Goal: Navigation & Orientation: Find specific page/section

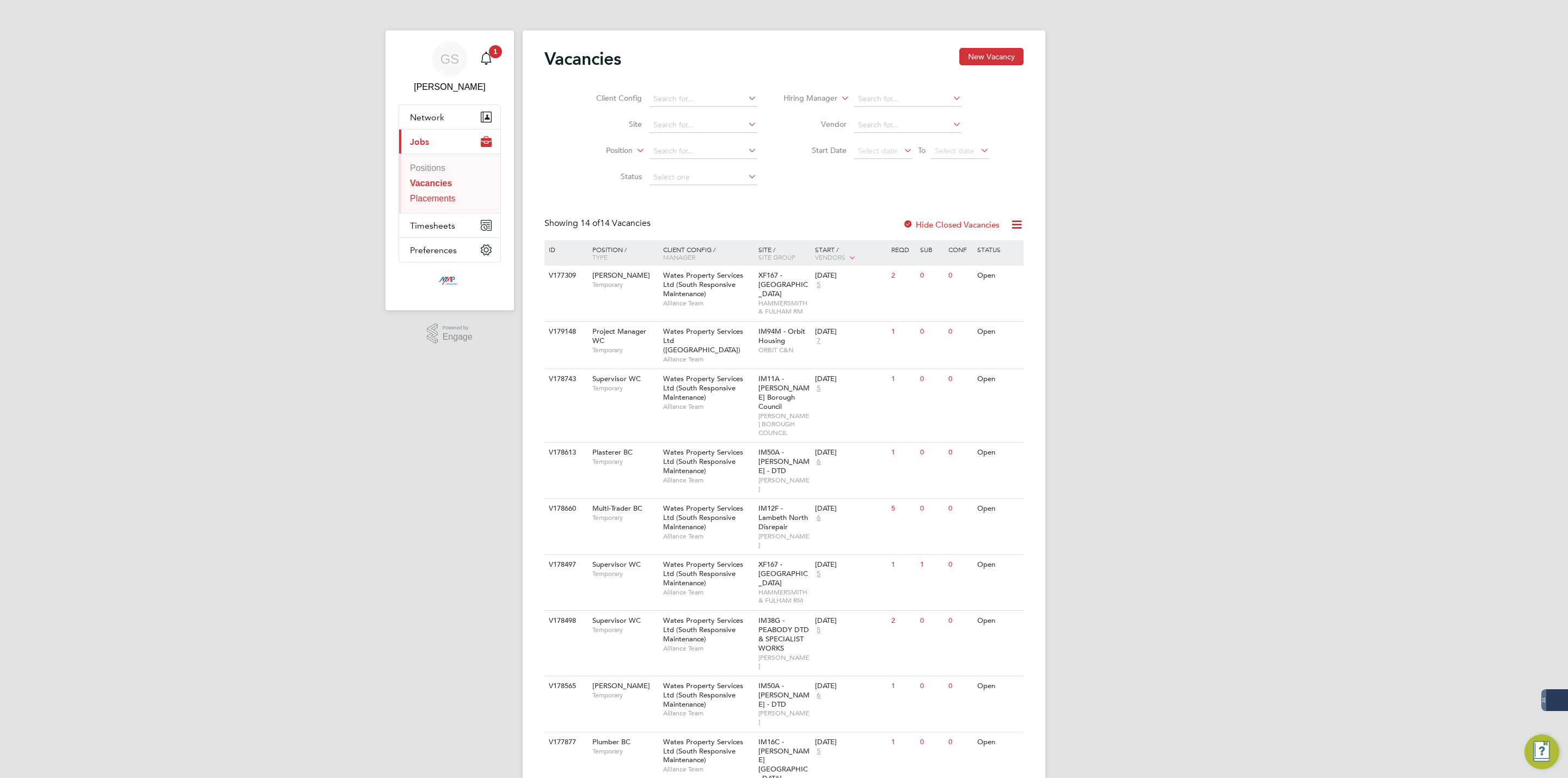
click at [441, 200] on link "Placements" at bounding box center [432, 199] width 46 height 9
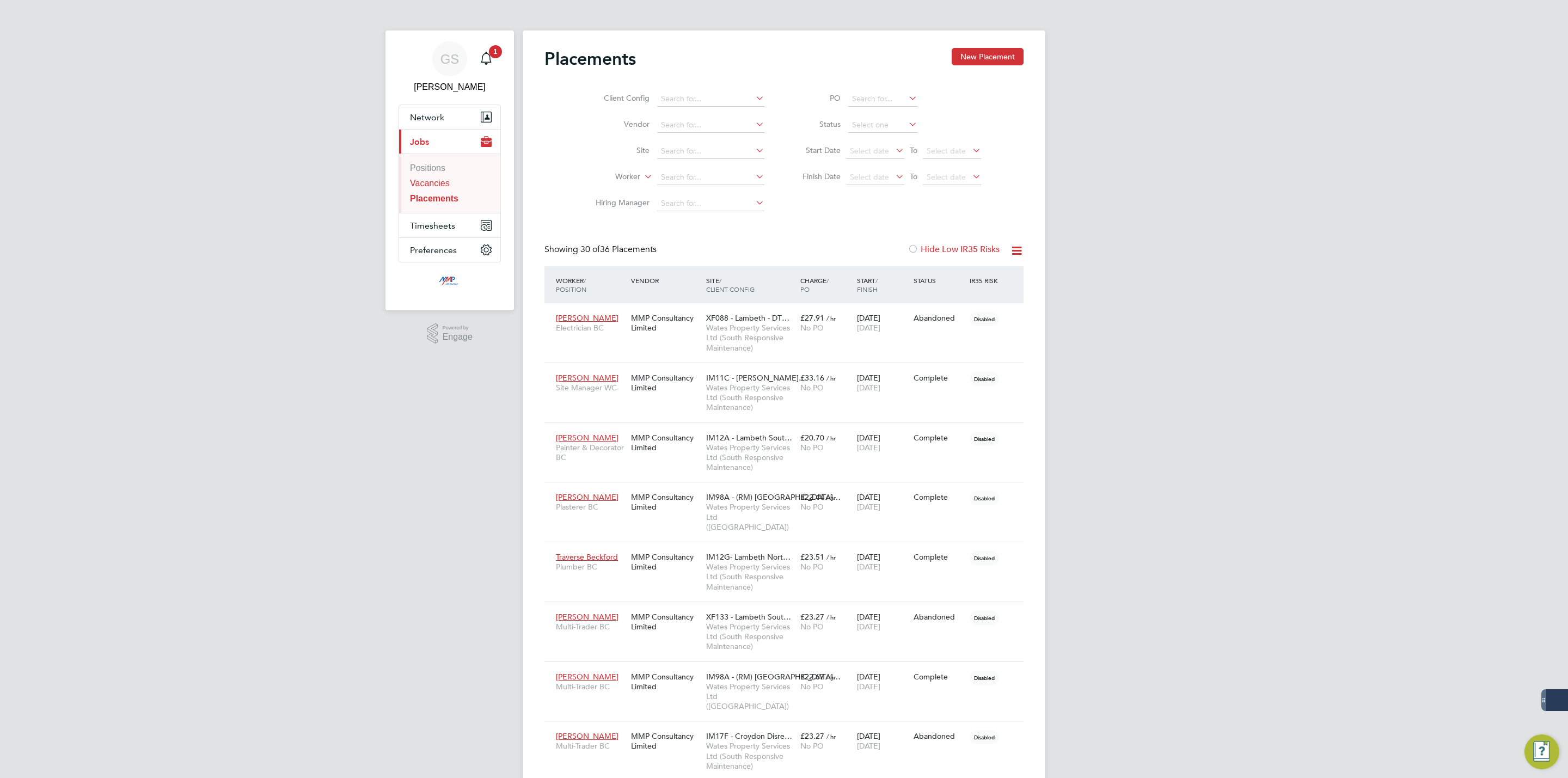
click at [438, 179] on link "Vacancies" at bounding box center [430, 183] width 40 height 9
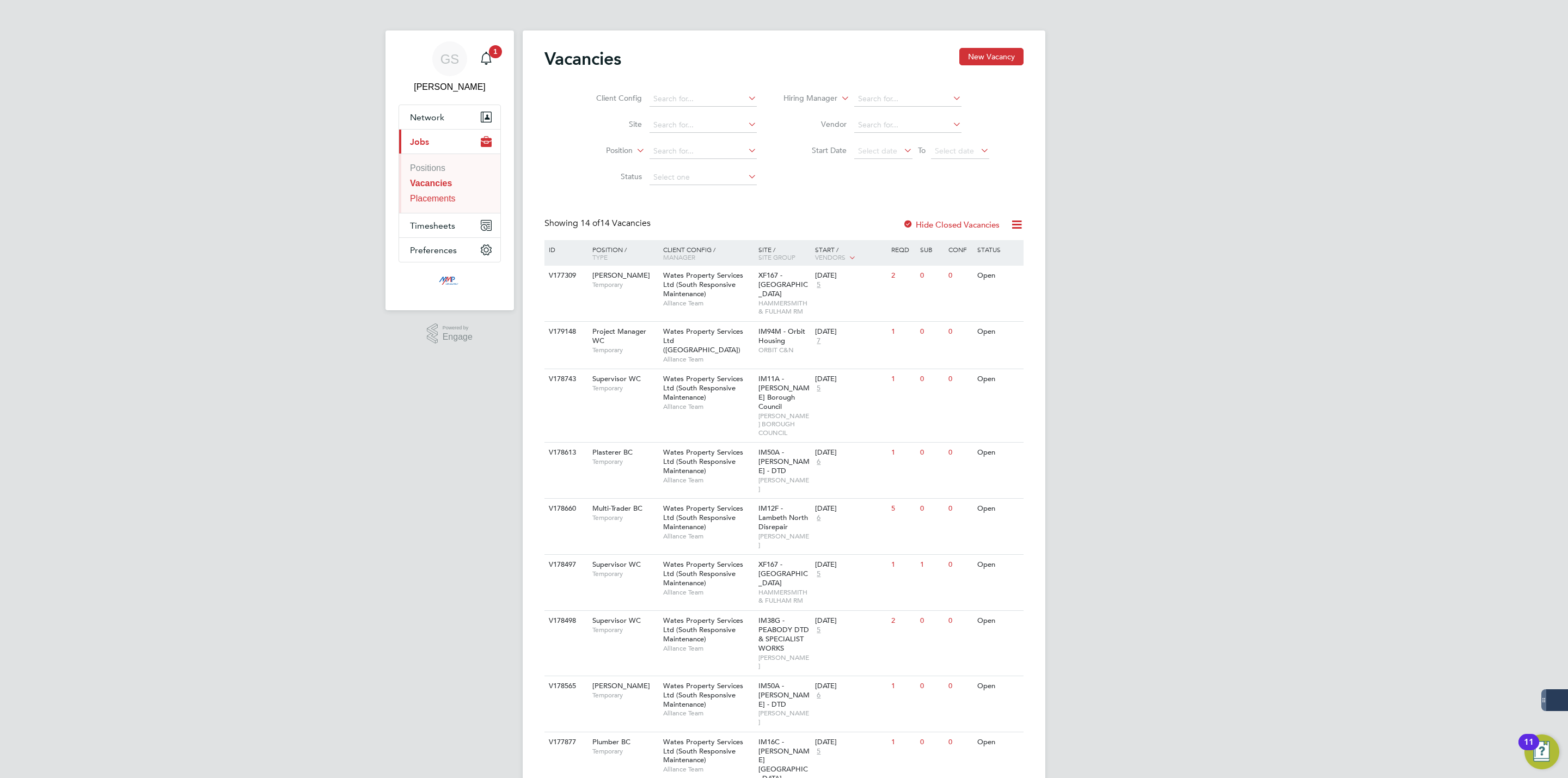
click at [425, 202] on link "Placements" at bounding box center [432, 199] width 46 height 9
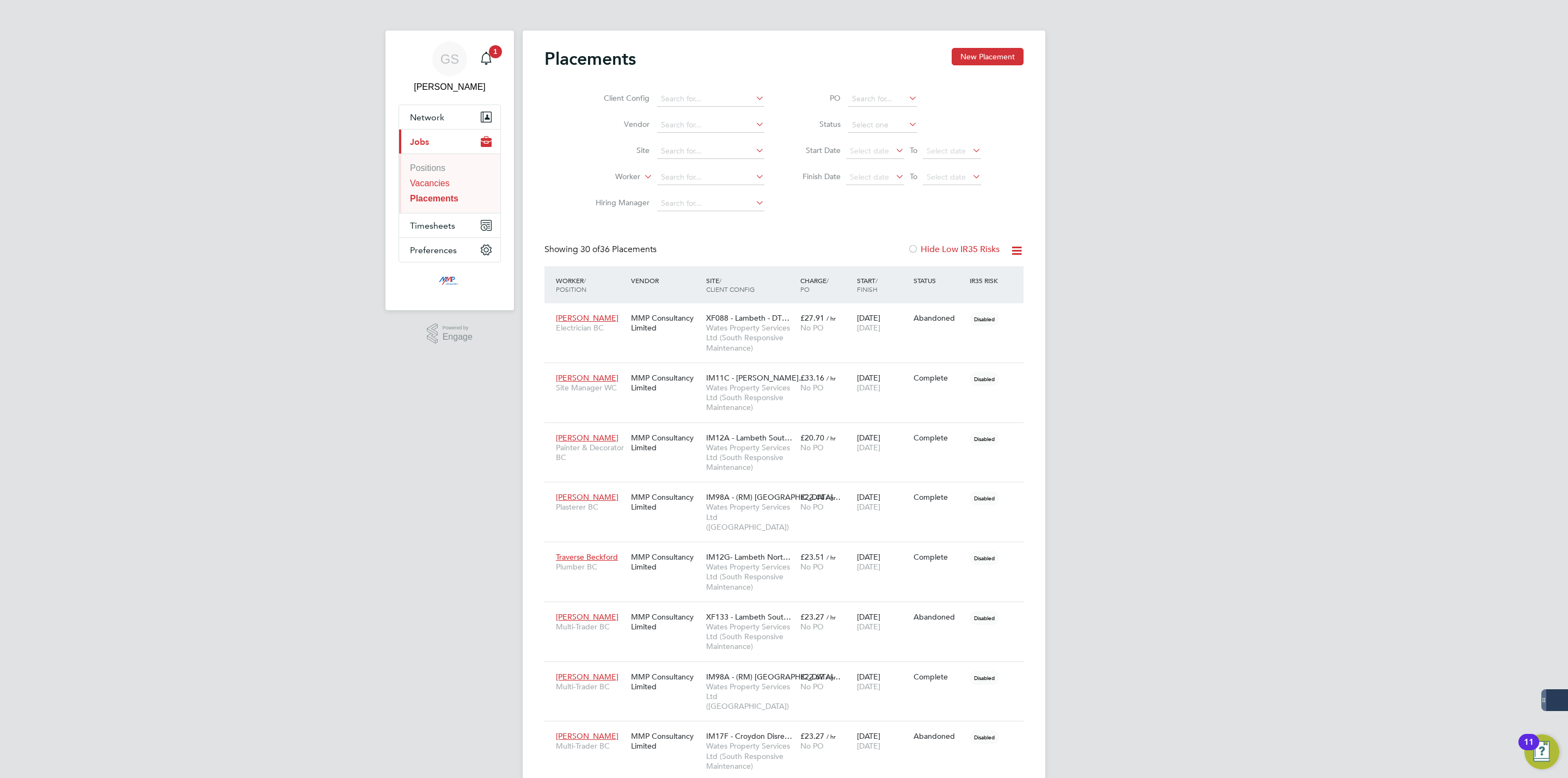
click at [425, 183] on link "Vacancies" at bounding box center [430, 183] width 40 height 9
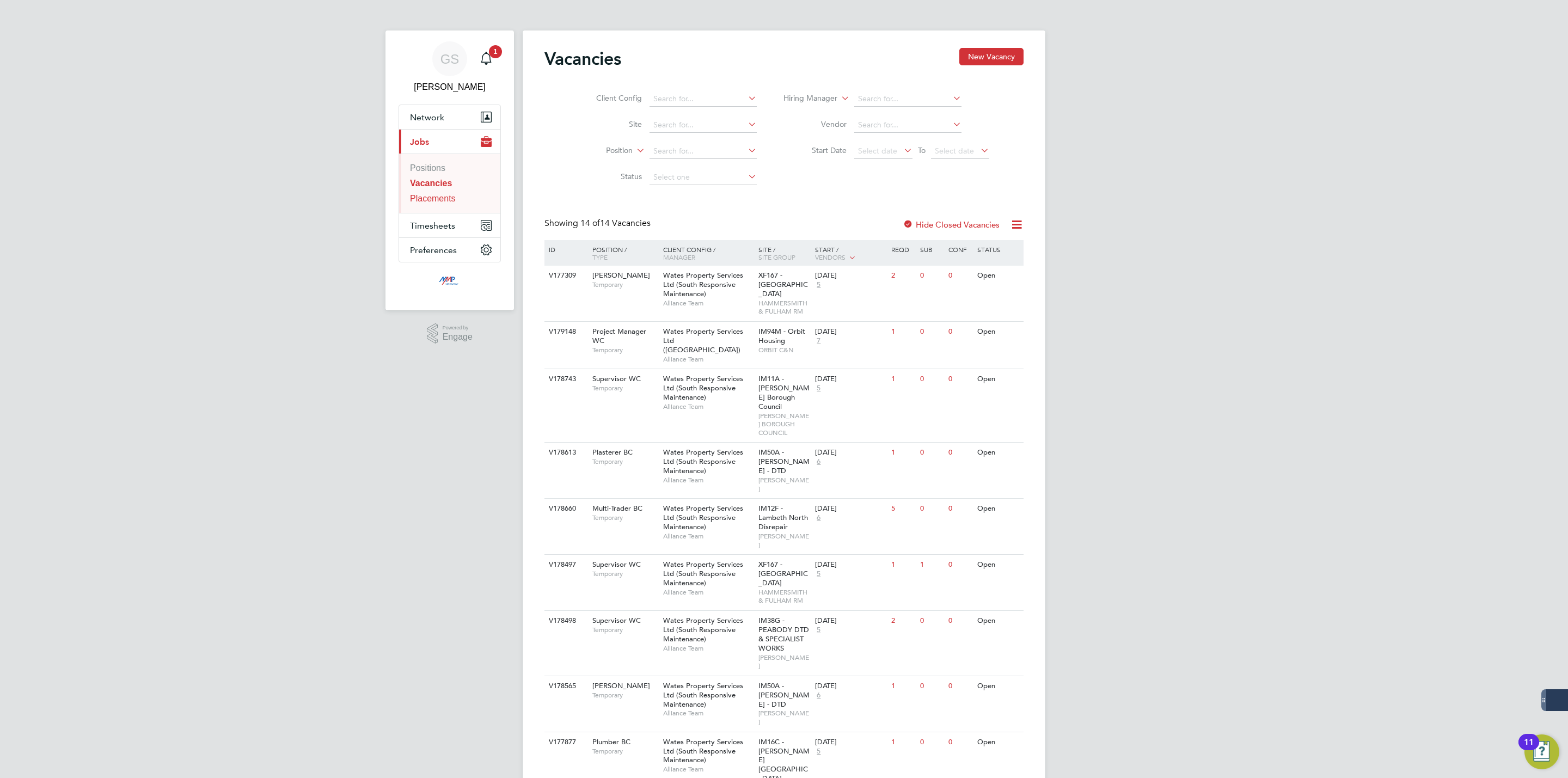
click at [440, 195] on link "Placements" at bounding box center [432, 199] width 46 height 9
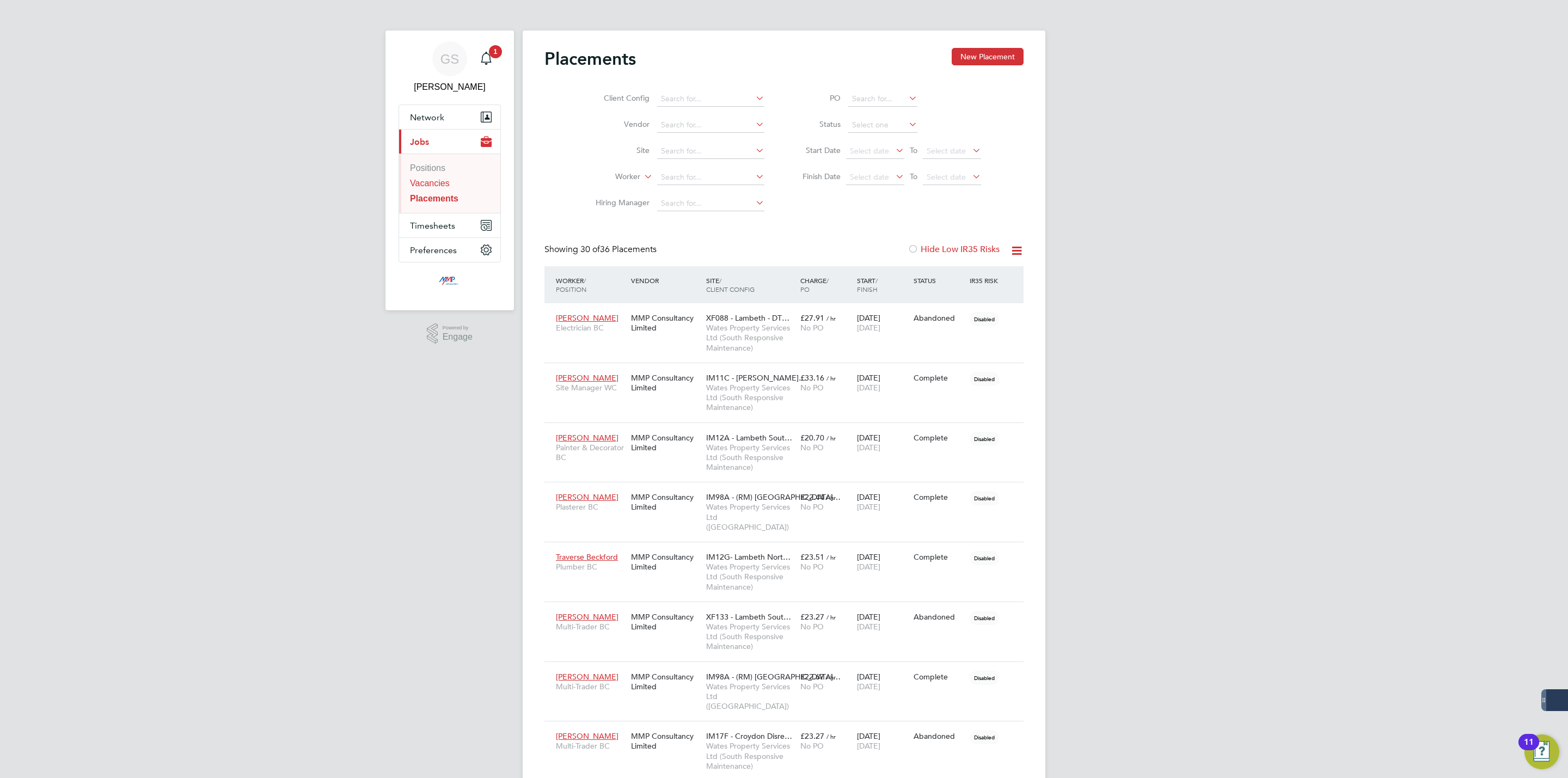
click at [415, 186] on link "Vacancies" at bounding box center [430, 183] width 40 height 9
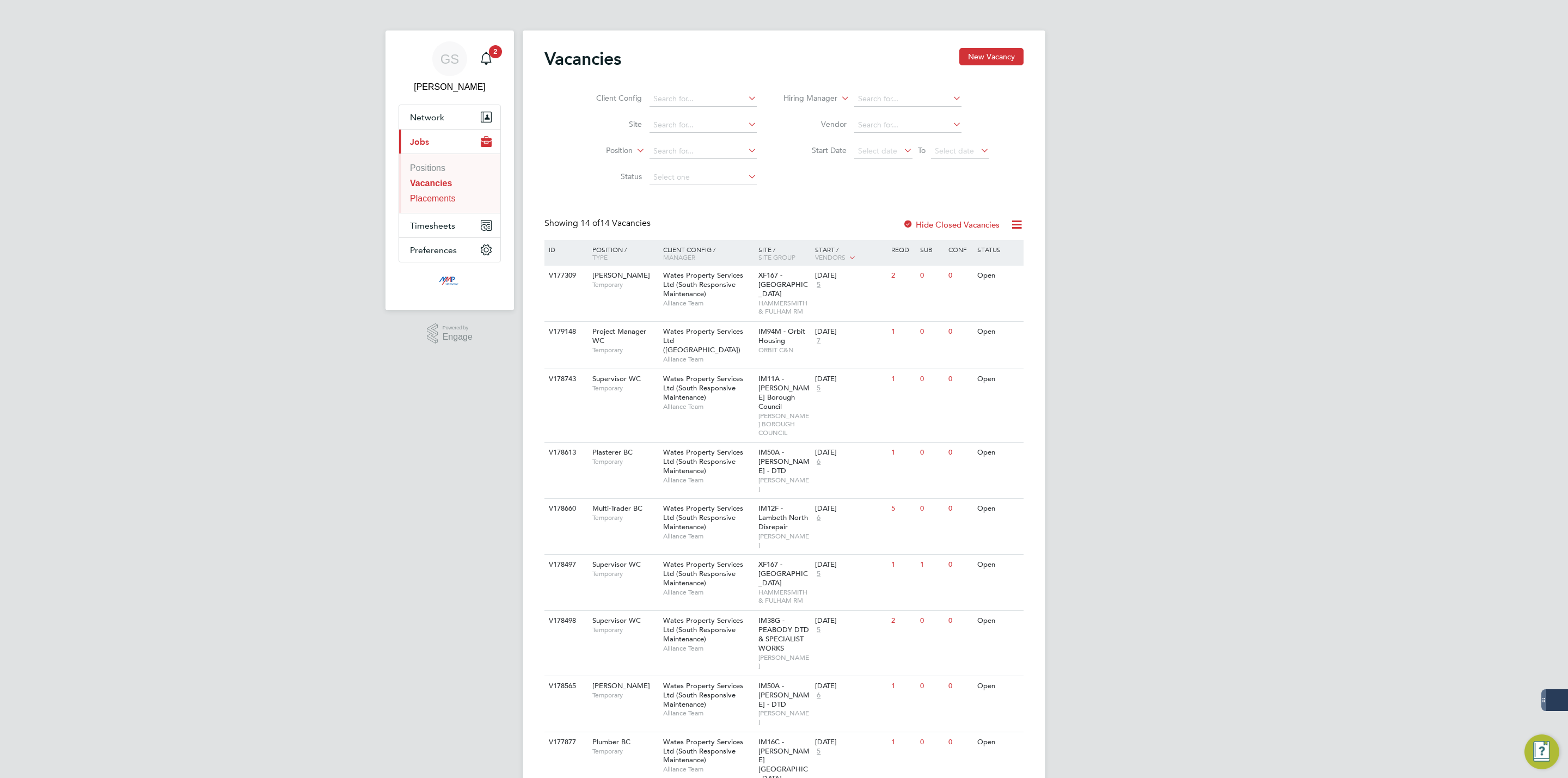
click at [437, 199] on link "Placements" at bounding box center [432, 199] width 46 height 9
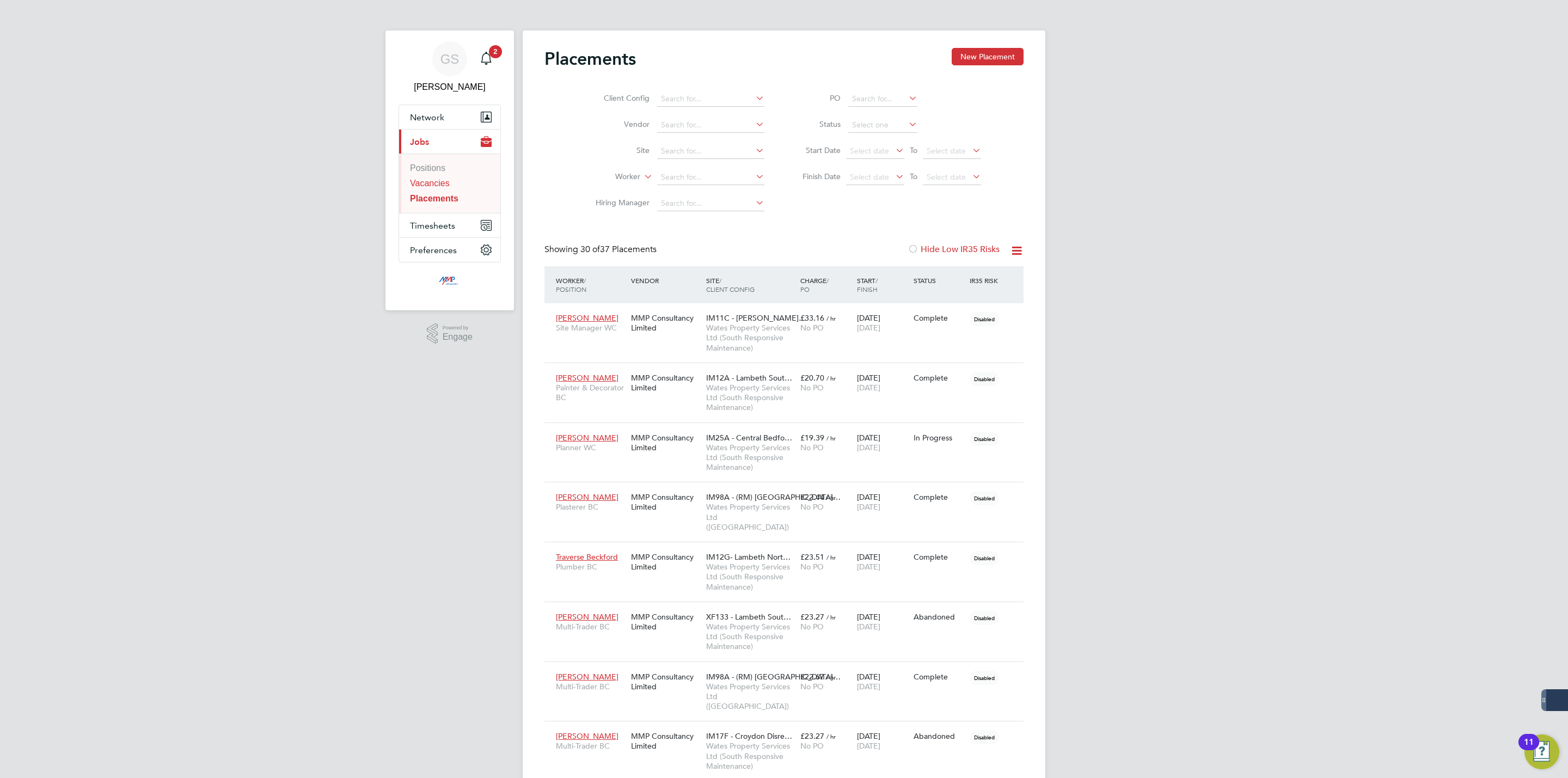
scroll to position [5, 5]
click at [438, 183] on link "Vacancies" at bounding box center [430, 183] width 40 height 9
